Goal: Leave review/rating: Share an evaluation or opinion about a product, service, or content

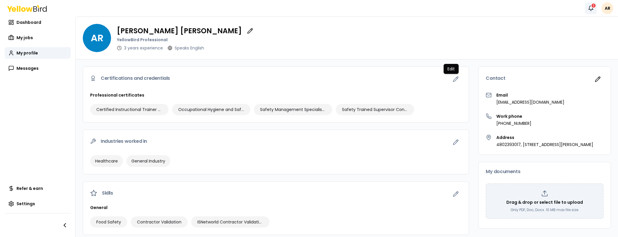
click at [591, 8] on icon "button" at bounding box center [591, 8] width 6 height 6
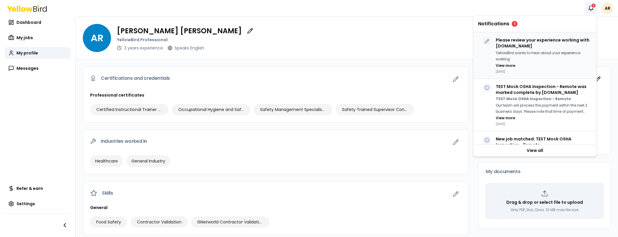
click at [518, 45] on p "Please review your experience working with [DOMAIN_NAME]" at bounding box center [544, 43] width 96 height 12
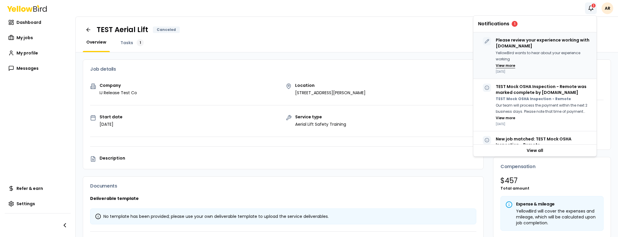
click at [508, 64] on button "View more" at bounding box center [505, 65] width 19 height 5
